Goal: Task Accomplishment & Management: Manage account settings

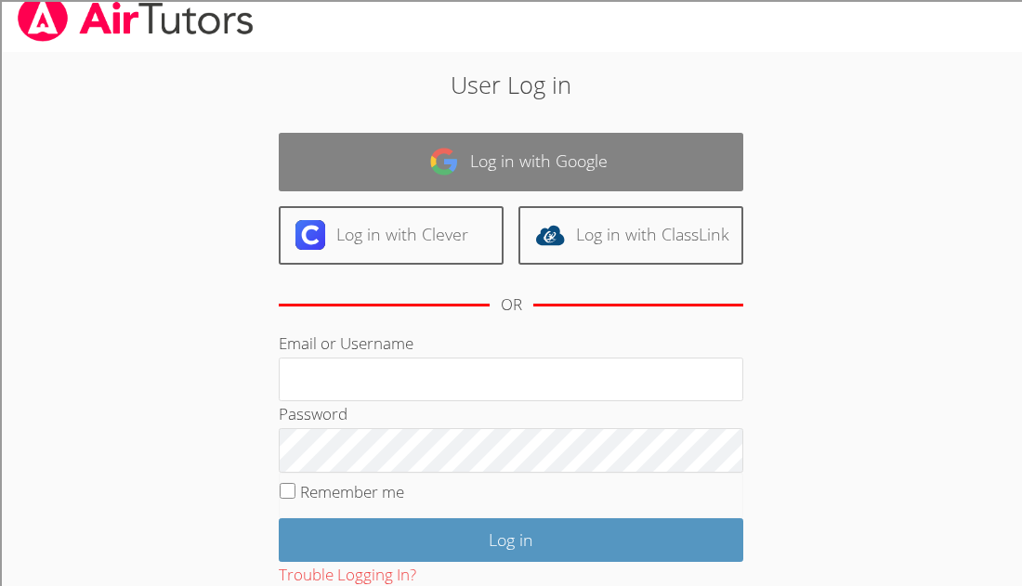
click at [604, 156] on link "Log in with Google" at bounding box center [511, 162] width 465 height 59
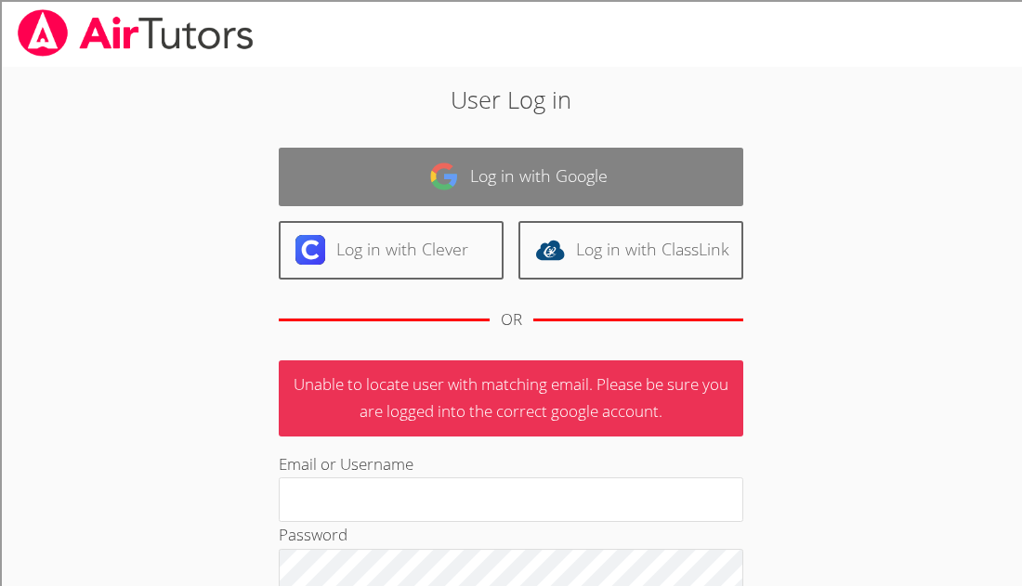
click at [533, 169] on link "Log in with Google" at bounding box center [511, 177] width 465 height 59
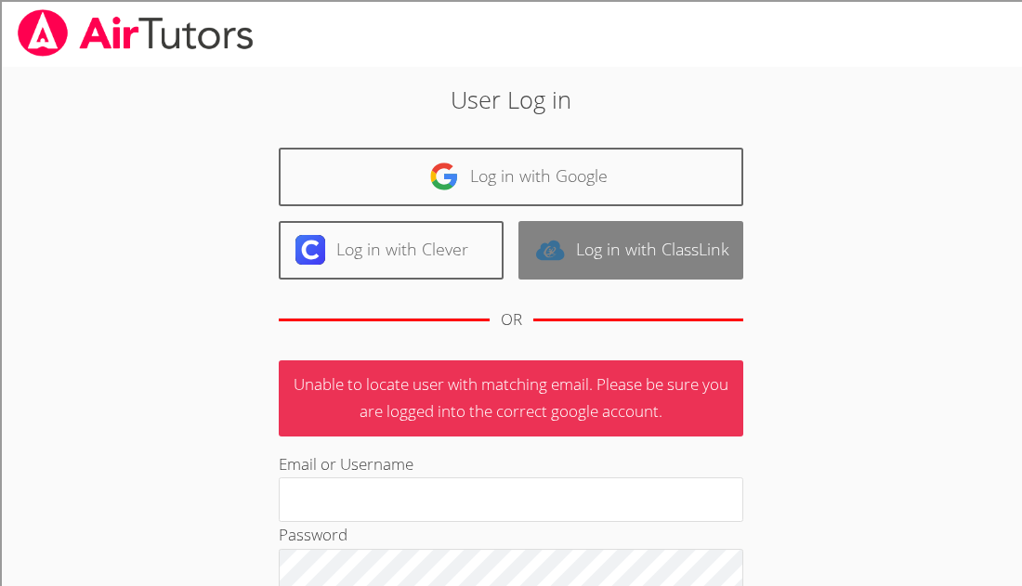
click at [654, 260] on link "Log in with ClassLink" at bounding box center [631, 250] width 225 height 59
